Goal: Task Accomplishment & Management: Complete application form

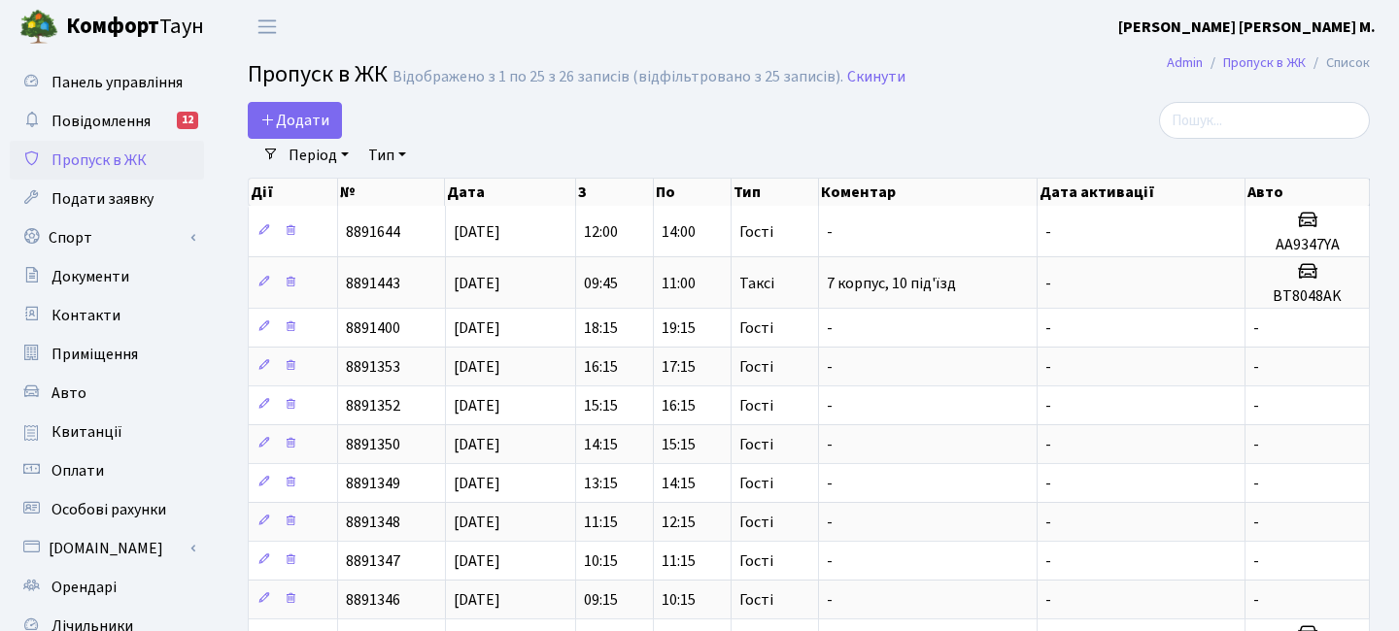
select select "25"
click at [320, 110] on span "Додати" at bounding box center [294, 120] width 69 height 21
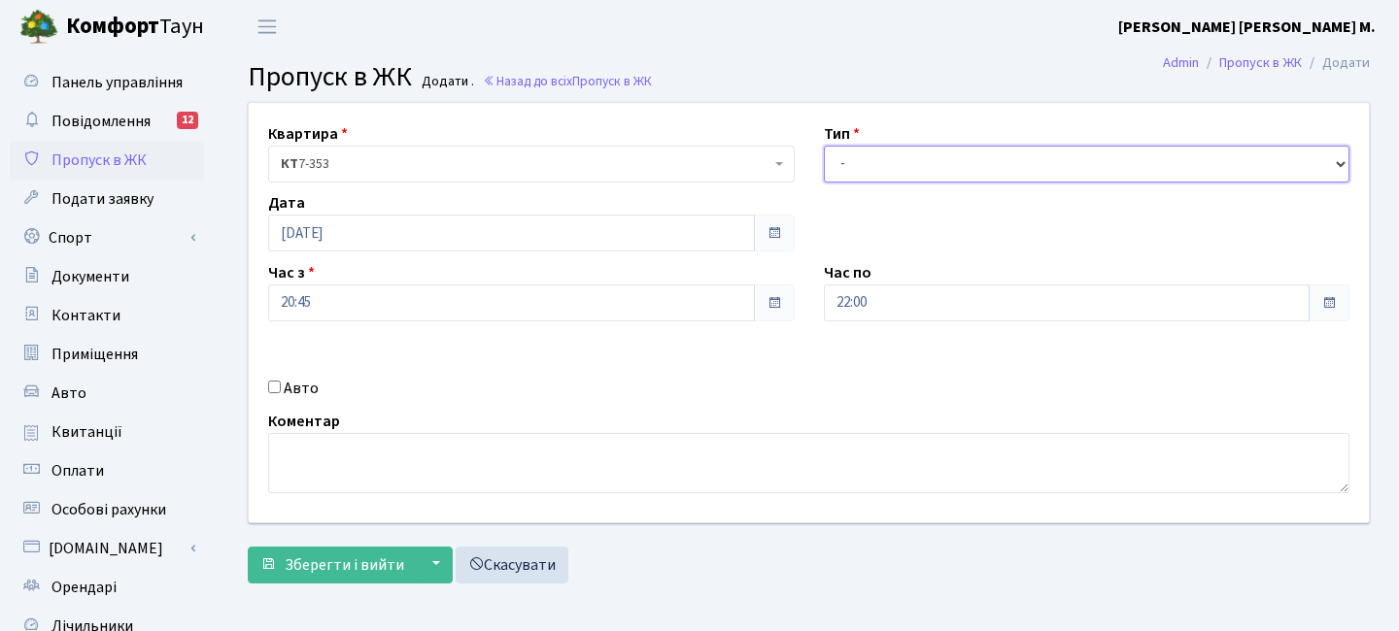
click at [880, 164] on select "- Доставка Таксі Гості Сервіс" at bounding box center [1087, 164] width 527 height 37
select select "3"
click at [824, 146] on select "- Доставка Таксі Гості Сервіс" at bounding box center [1087, 164] width 527 height 37
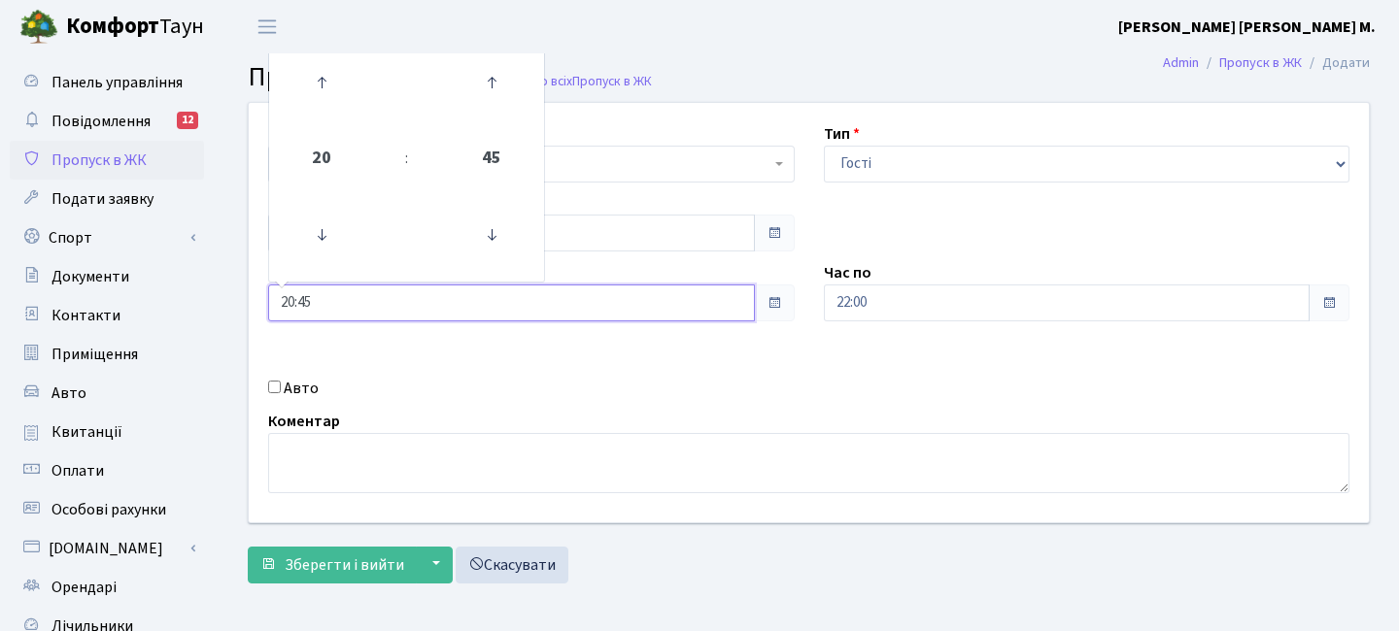
click at [411, 303] on input "20:45" at bounding box center [511, 303] width 487 height 37
click at [642, 221] on input "[DATE]" at bounding box center [511, 233] width 487 height 37
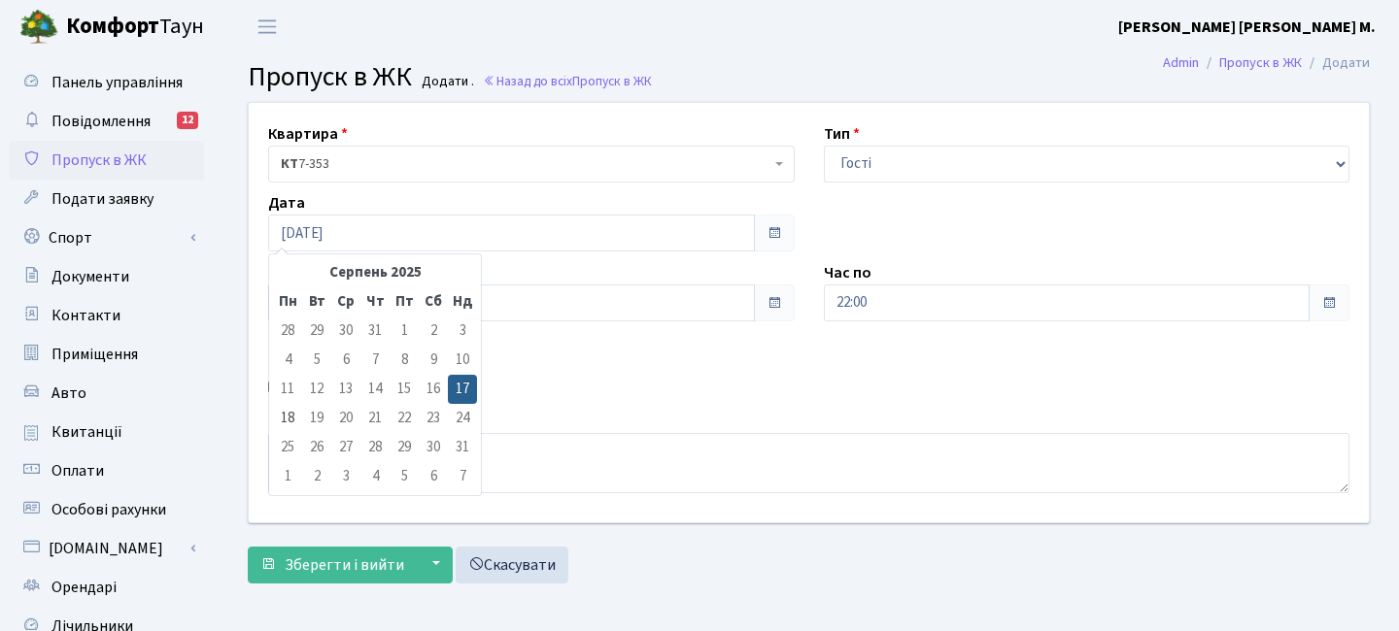
drag, startPoint x: 288, startPoint y: 417, endPoint x: 340, endPoint y: 375, distance: 67.1
click at [288, 417] on td "18" at bounding box center [287, 418] width 29 height 29
type input "18.08.2025"
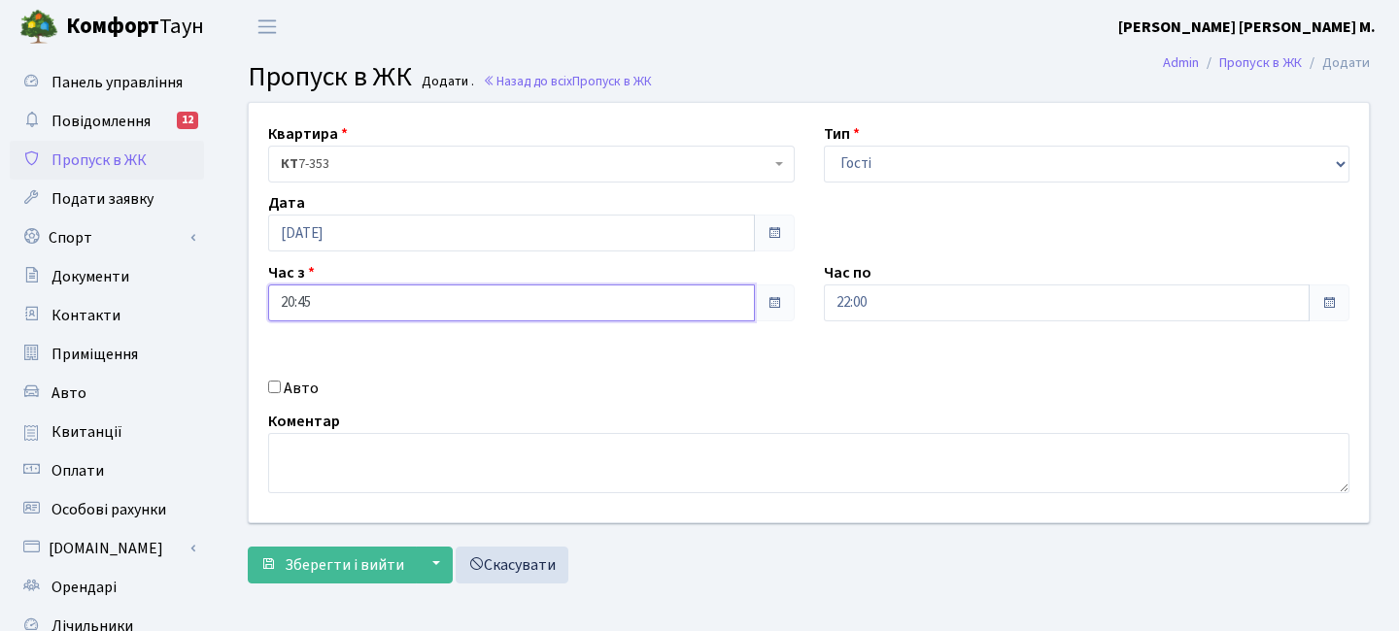
click at [356, 311] on input "20:45" at bounding box center [511, 303] width 487 height 37
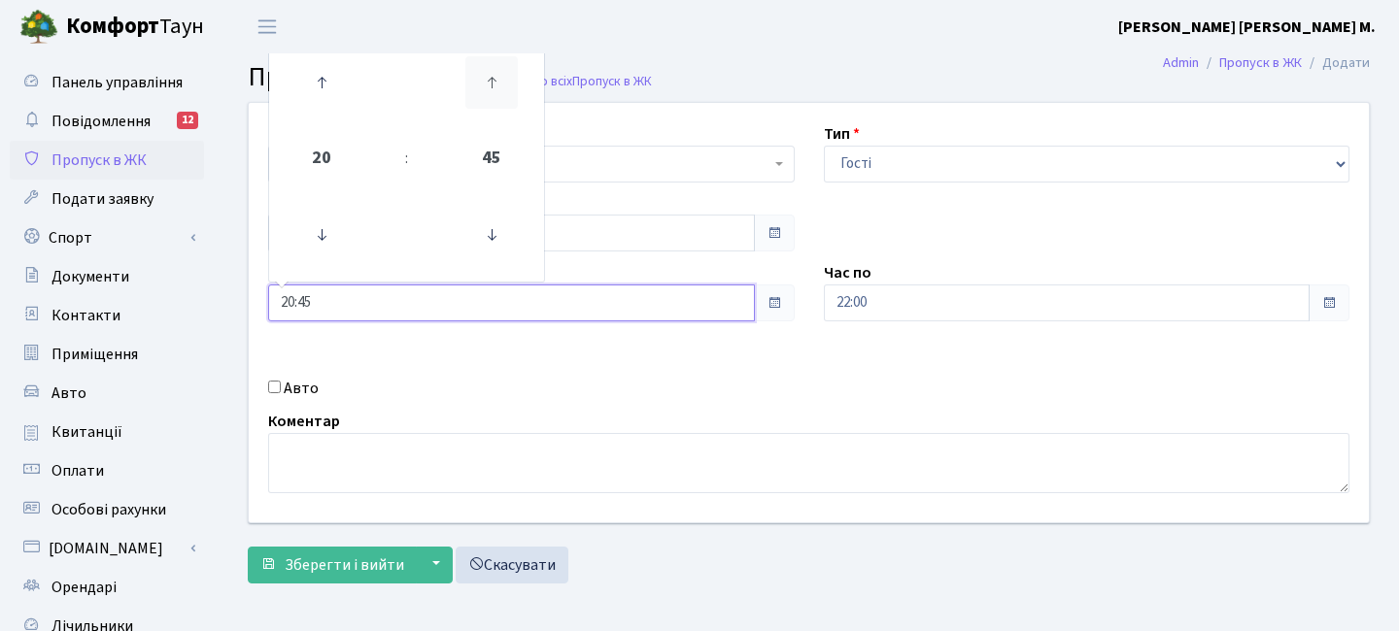
click at [495, 80] on icon at bounding box center [491, 82] width 52 height 52
click at [333, 80] on icon at bounding box center [321, 82] width 52 height 52
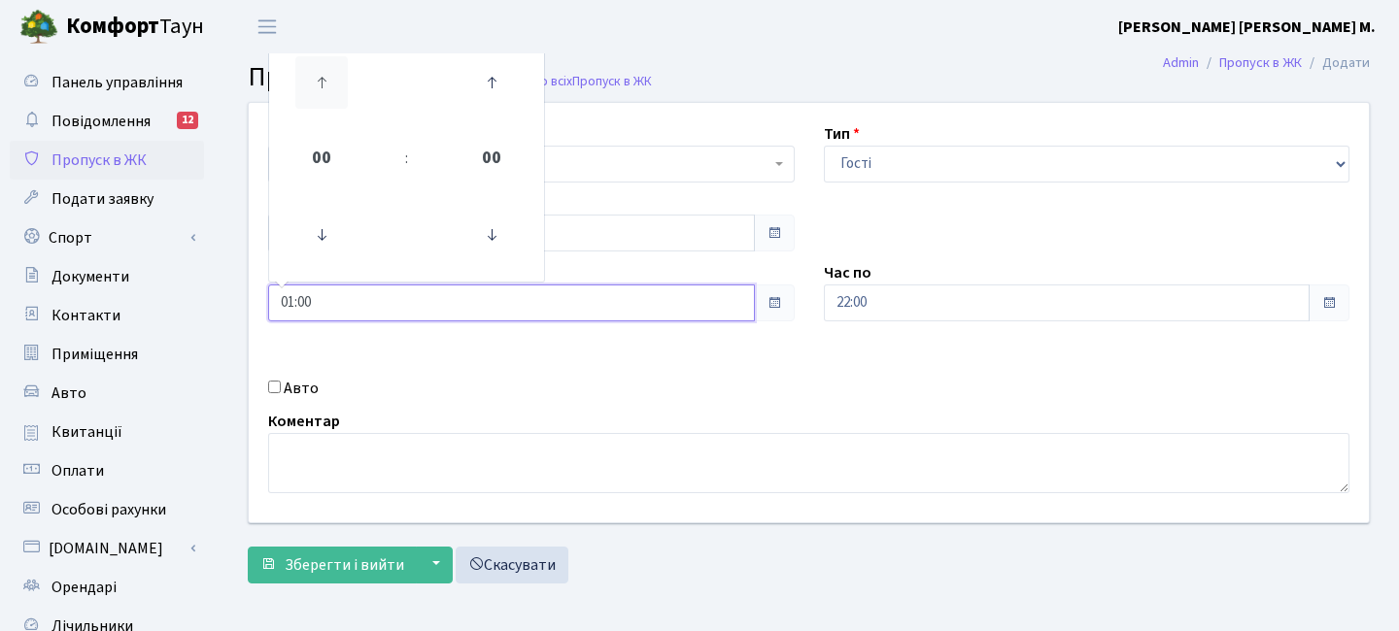
click at [333, 80] on icon at bounding box center [321, 82] width 52 height 52
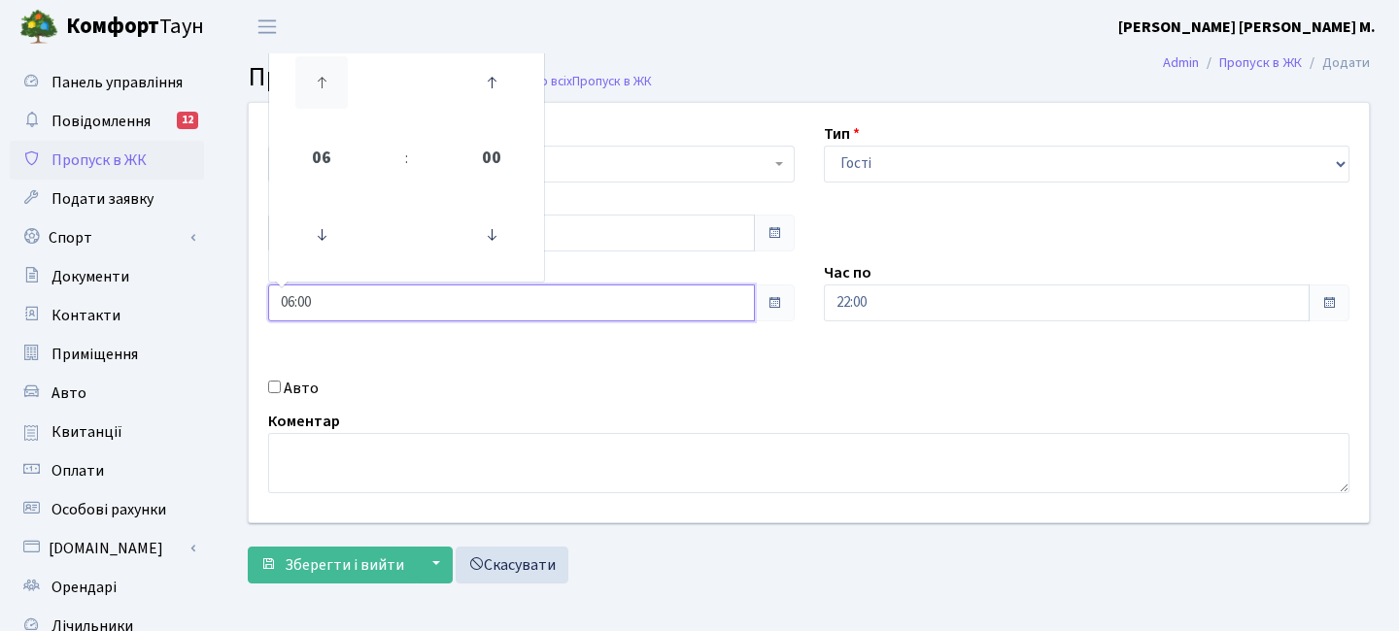
click at [333, 80] on icon at bounding box center [321, 82] width 52 height 52
click at [463, 79] on link at bounding box center [490, 83] width 57 height 70
type input "07:30"
click at [930, 292] on input "22:00" at bounding box center [1067, 303] width 487 height 37
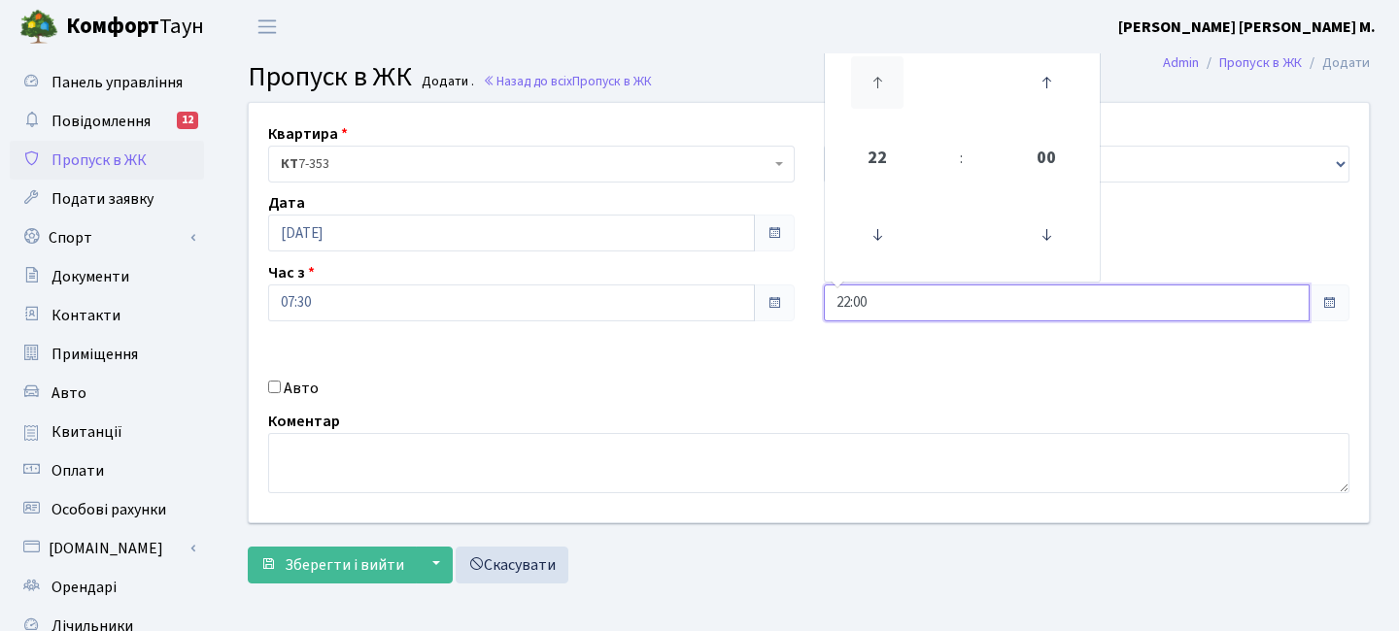
click at [877, 75] on icon at bounding box center [877, 82] width 52 height 52
click at [876, 75] on icon at bounding box center [877, 82] width 52 height 52
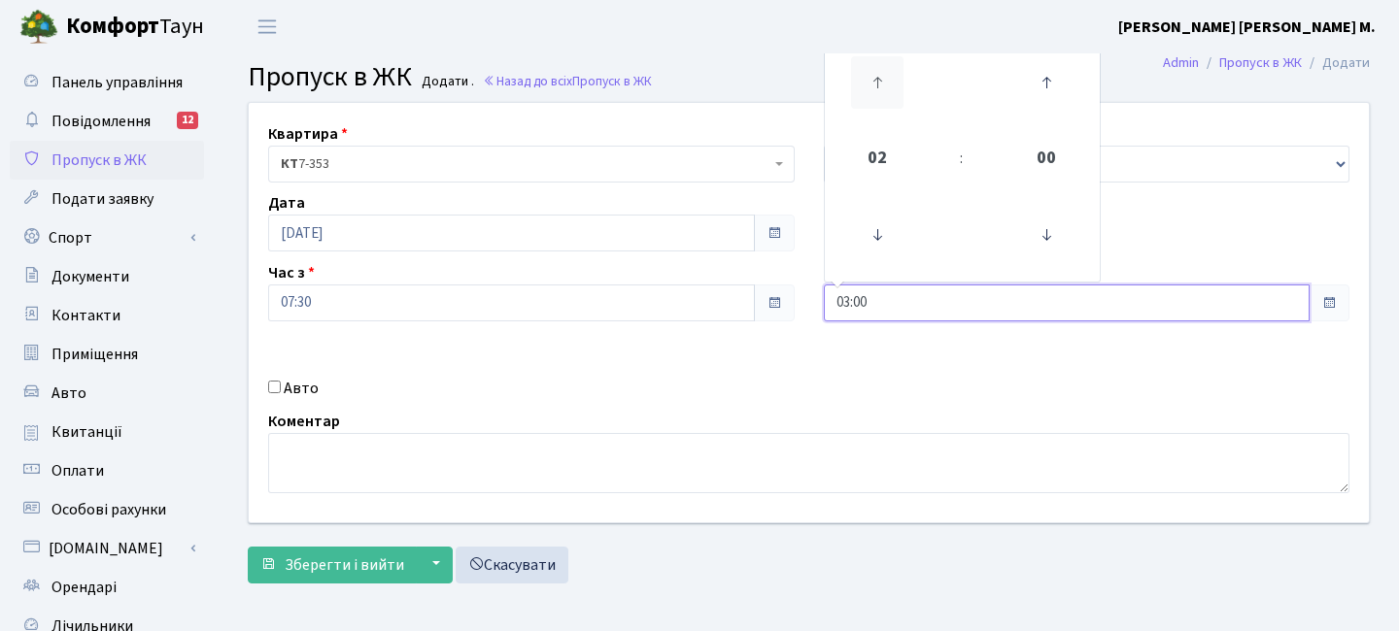
click at [876, 75] on icon at bounding box center [877, 82] width 52 height 52
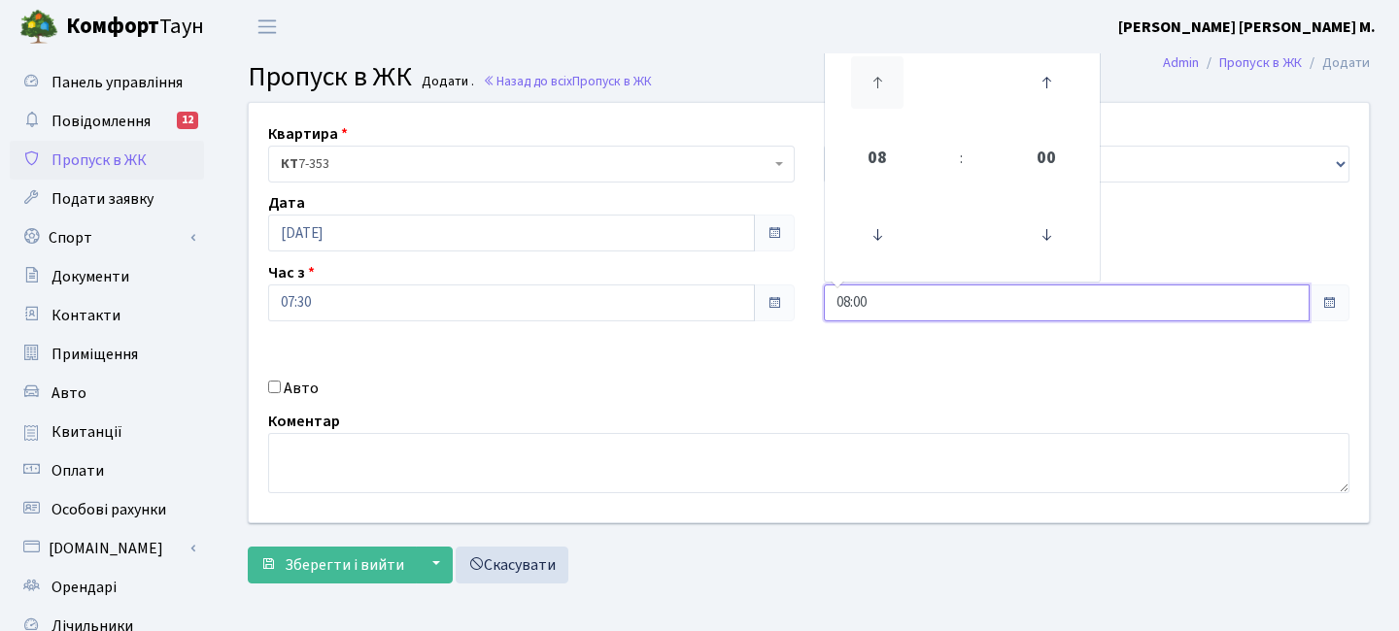
click at [876, 75] on icon at bounding box center [877, 82] width 52 height 52
click at [869, 261] on link at bounding box center [876, 235] width 57 height 70
click at [878, 241] on icon at bounding box center [877, 235] width 52 height 52
click at [881, 93] on icon at bounding box center [877, 82] width 52 height 52
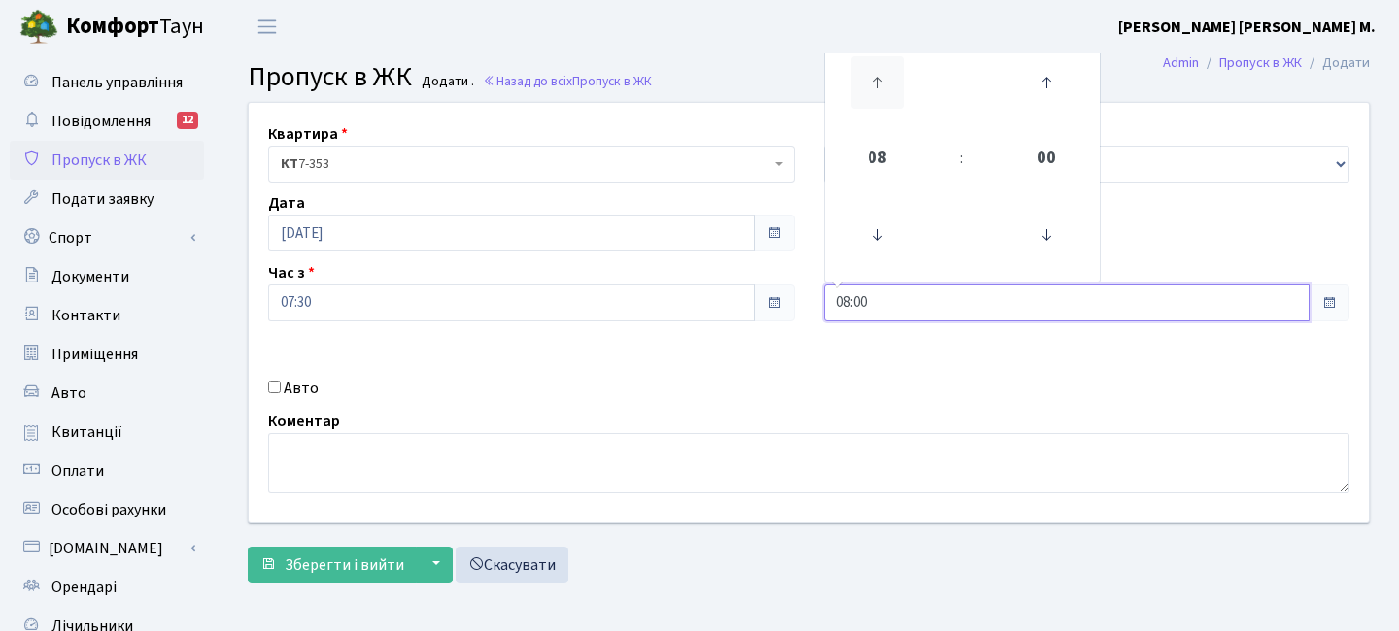
type input "09:00"
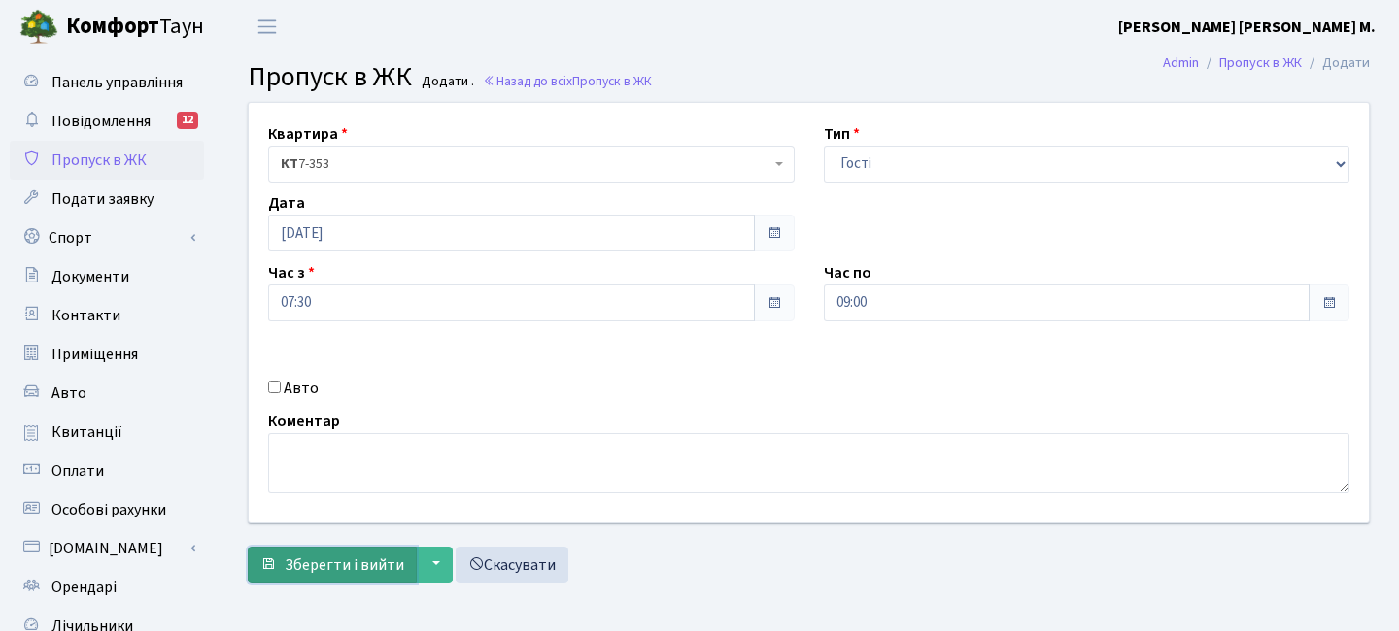
click at [348, 555] on span "Зберегти і вийти" at bounding box center [344, 565] width 119 height 21
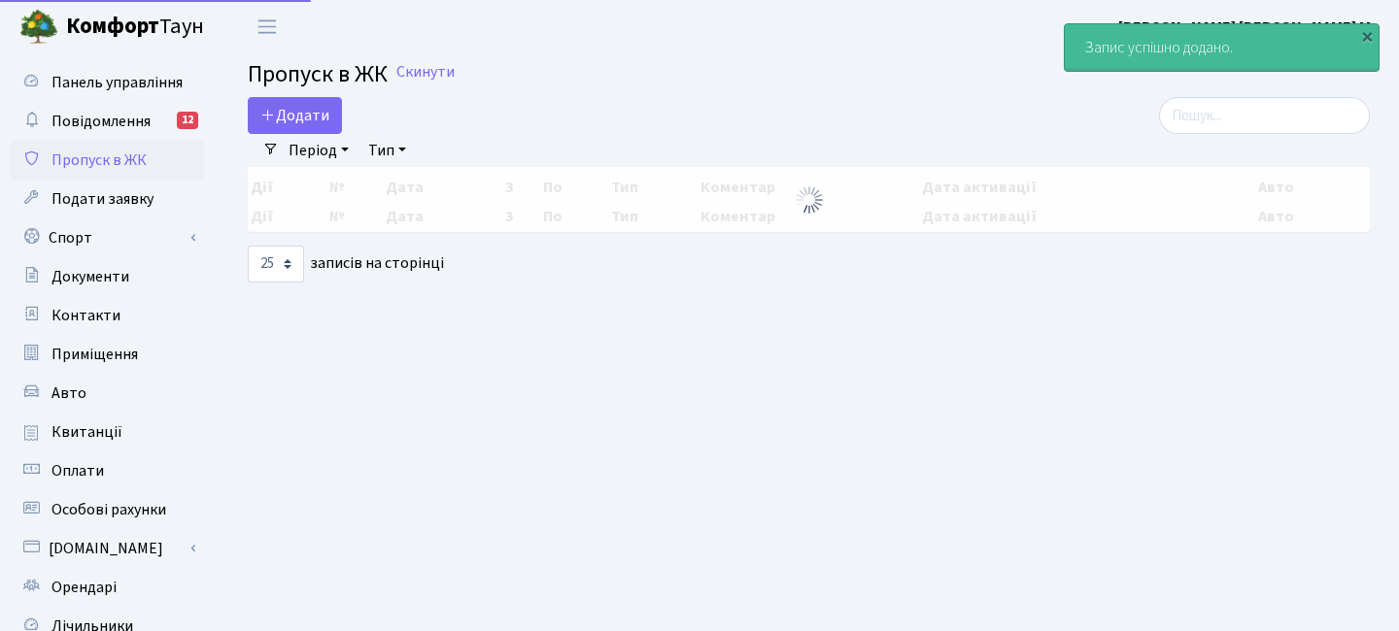
select select "25"
